Goal: Information Seeking & Learning: Learn about a topic

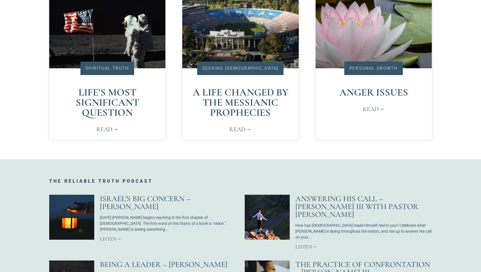
scroll to position [243, 0]
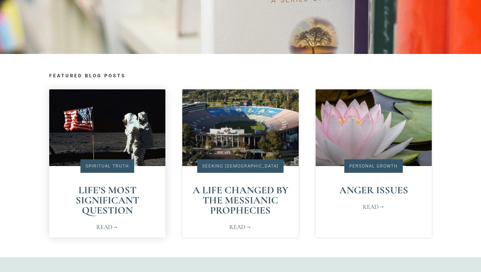
click at [98, 229] on link "Read" at bounding box center [107, 227] width 22 height 9
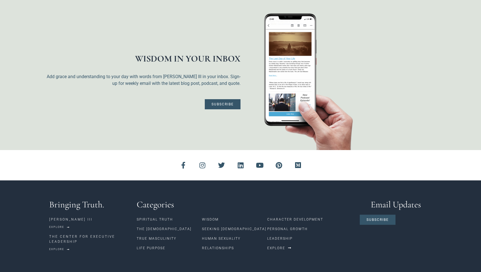
scroll to position [1358, 0]
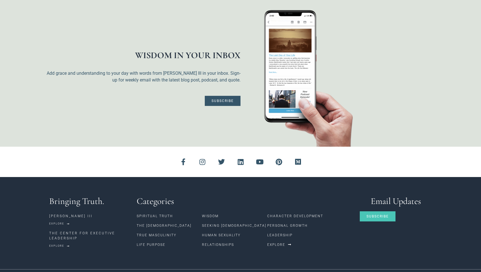
click at [383, 215] on span "Subscribe" at bounding box center [378, 216] width 22 height 3
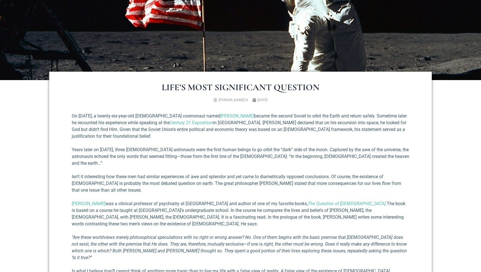
scroll to position [151, 0]
